Goal: Transaction & Acquisition: Purchase product/service

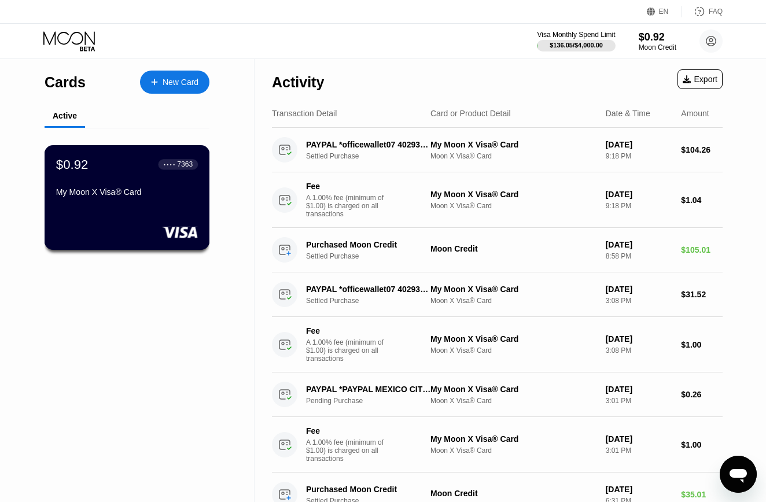
click at [146, 188] on div "My Moon X Visa® Card" at bounding box center [127, 192] width 142 height 9
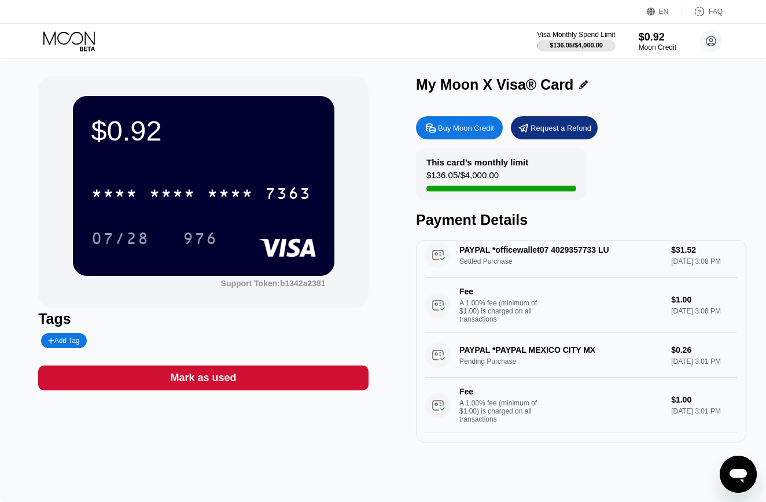
scroll to position [137, 0]
click at [476, 122] on div "Buy Moon Credit" at bounding box center [459, 127] width 87 height 23
type input "0"
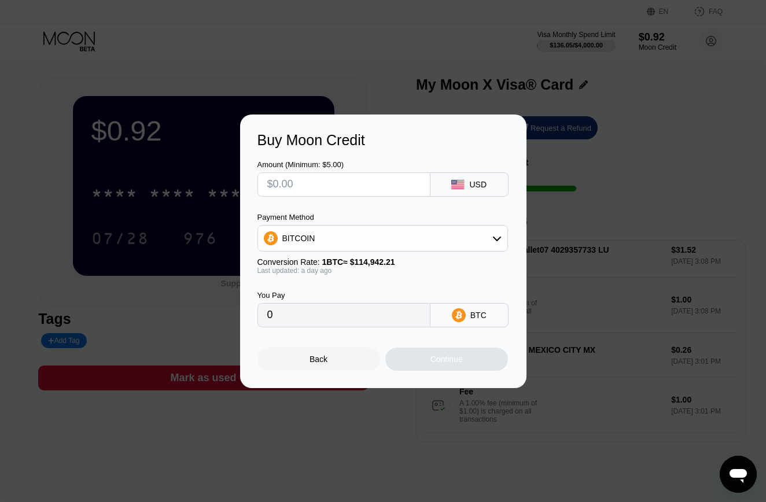
click at [395, 186] on input "text" at bounding box center [343, 184] width 153 height 23
type input "$2"
type input "0.00001748"
type input "$20"
type input "0.00017480"
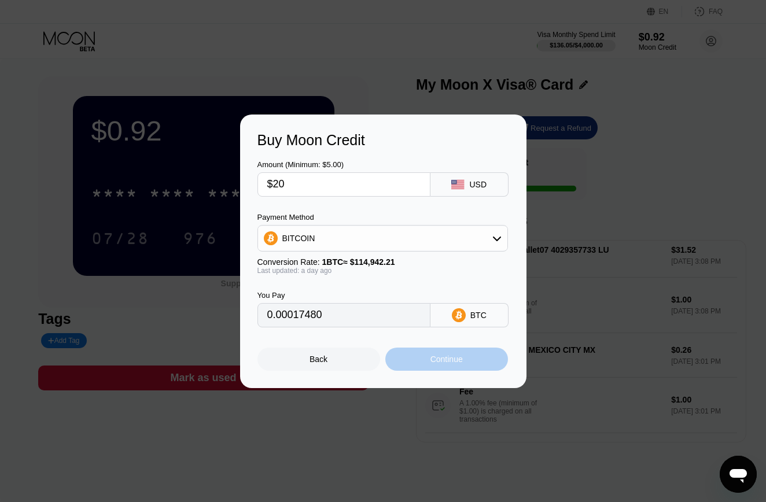
click at [442, 358] on div "Continue" at bounding box center [447, 359] width 32 height 9
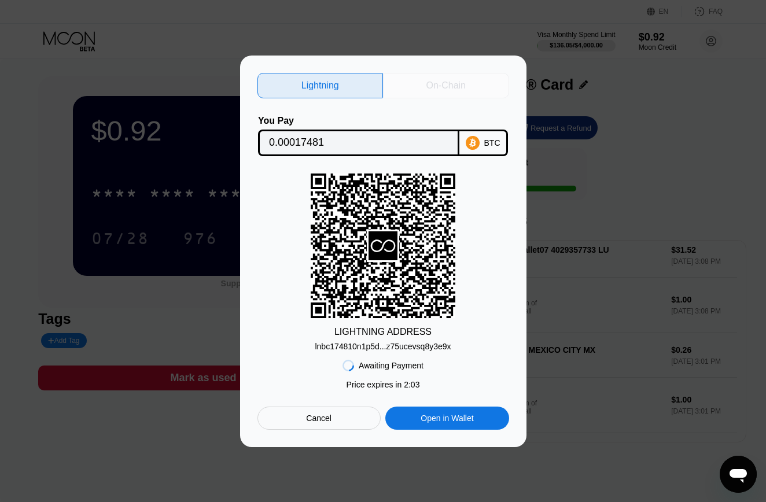
click at [446, 86] on div "On-Chain" at bounding box center [446, 86] width 39 height 12
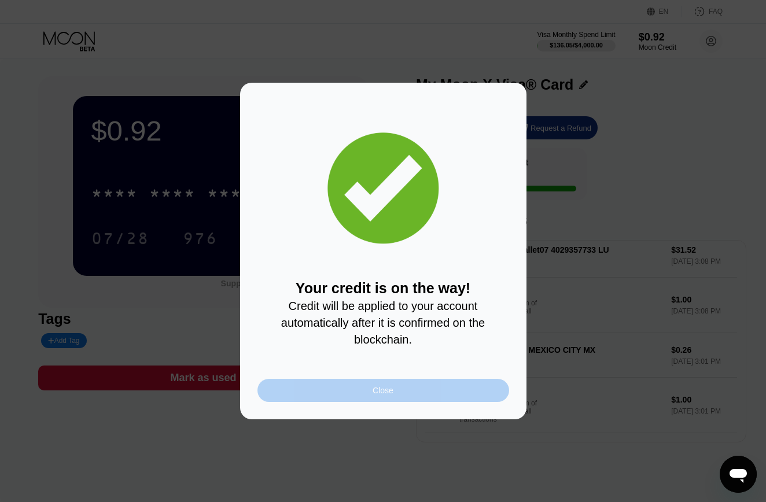
click at [381, 388] on div "Close" at bounding box center [383, 390] width 21 height 9
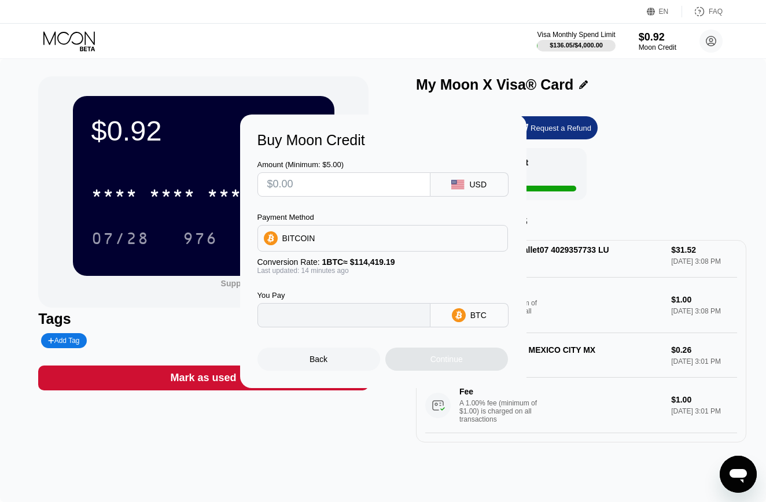
type input "0"
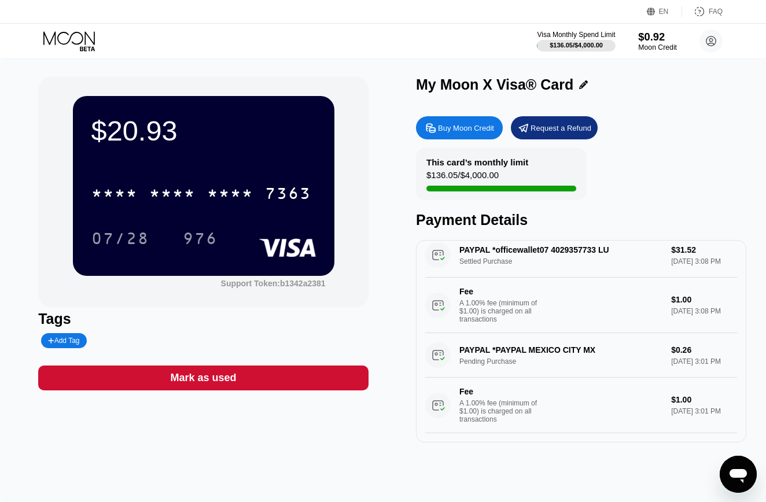
click at [662, 38] on div "$0.92" at bounding box center [657, 37] width 39 height 12
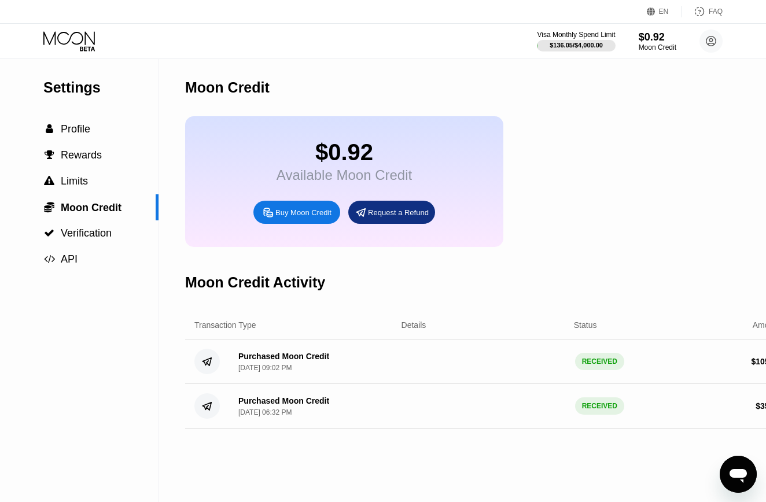
scroll to position [0, 24]
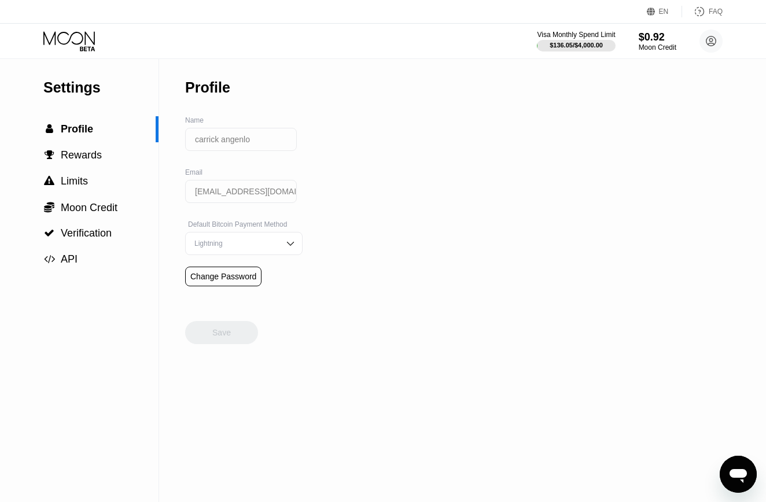
click at [76, 42] on icon at bounding box center [70, 41] width 54 height 20
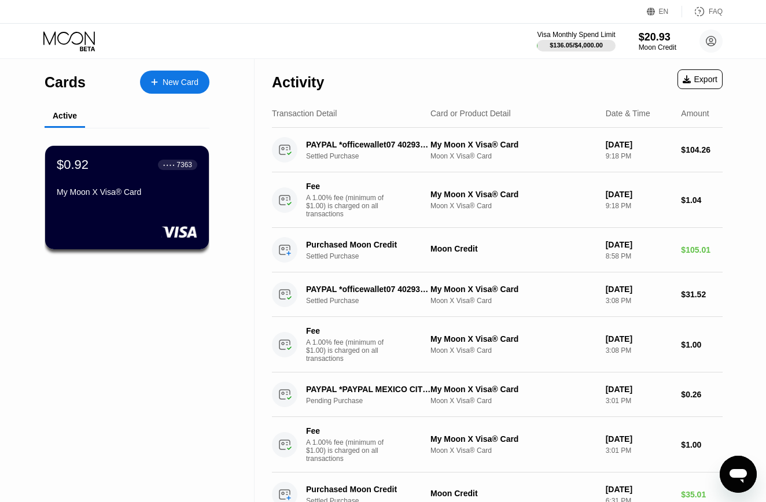
click at [78, 83] on div "Cards" at bounding box center [65, 82] width 41 height 17
click at [107, 326] on div "Cards New Card Active $0.92 ● ● ● ● 7363 My Moon X Visa® Card" at bounding box center [127, 288] width 255 height 458
click at [166, 167] on div "● ● ● ● 7363" at bounding box center [178, 164] width 29 height 8
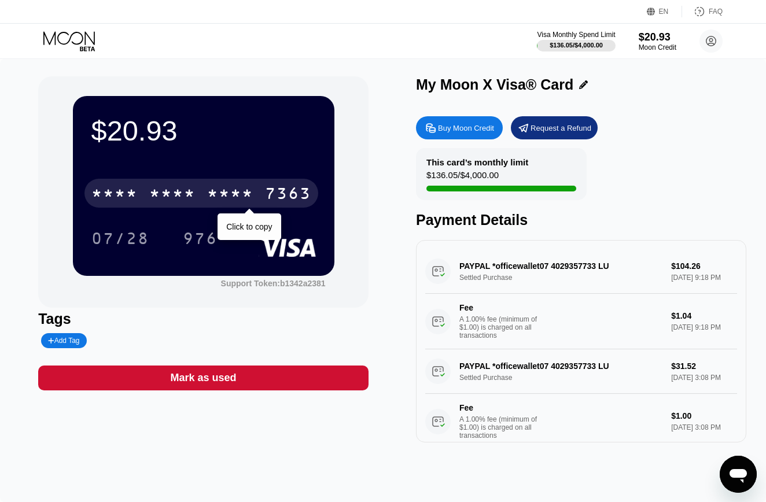
click at [206, 203] on div "* * * * * * * * * * * * 7363" at bounding box center [201, 193] width 234 height 29
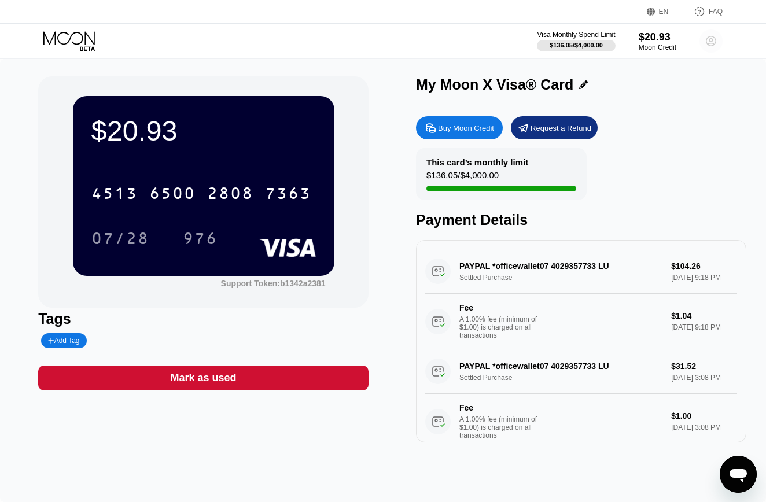
click at [715, 39] on icon at bounding box center [712, 41] width 10 height 10
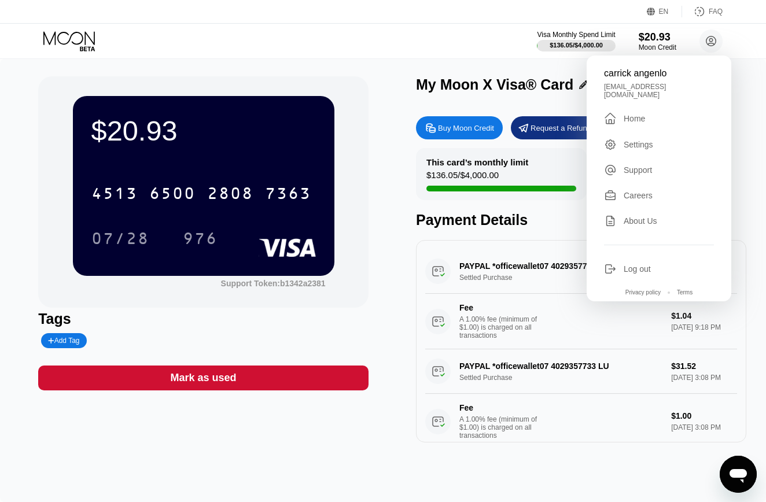
click at [635, 264] on div "Log out" at bounding box center [637, 268] width 27 height 9
